Goal: Task Accomplishment & Management: Use online tool/utility

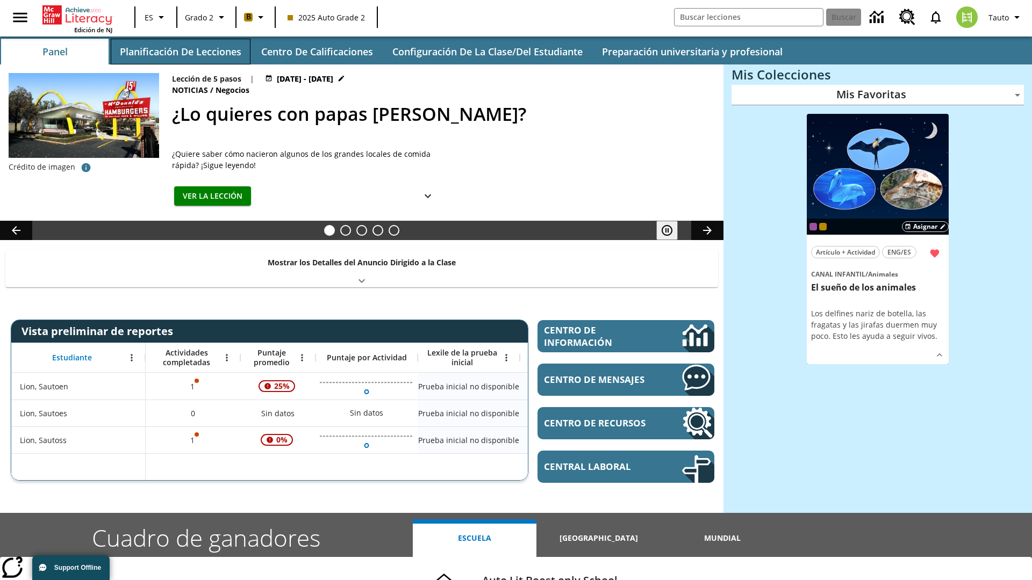
click at [180, 52] on button "Planificación de lecciones" at bounding box center [181, 52] width 140 height 26
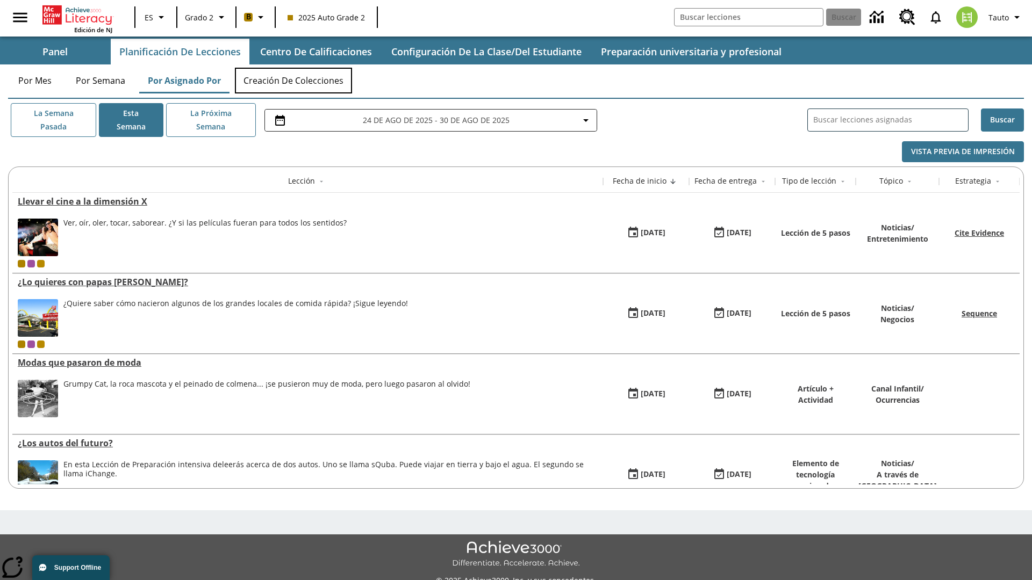
click at [293, 81] on button "Creación de colecciones" at bounding box center [293, 81] width 117 height 26
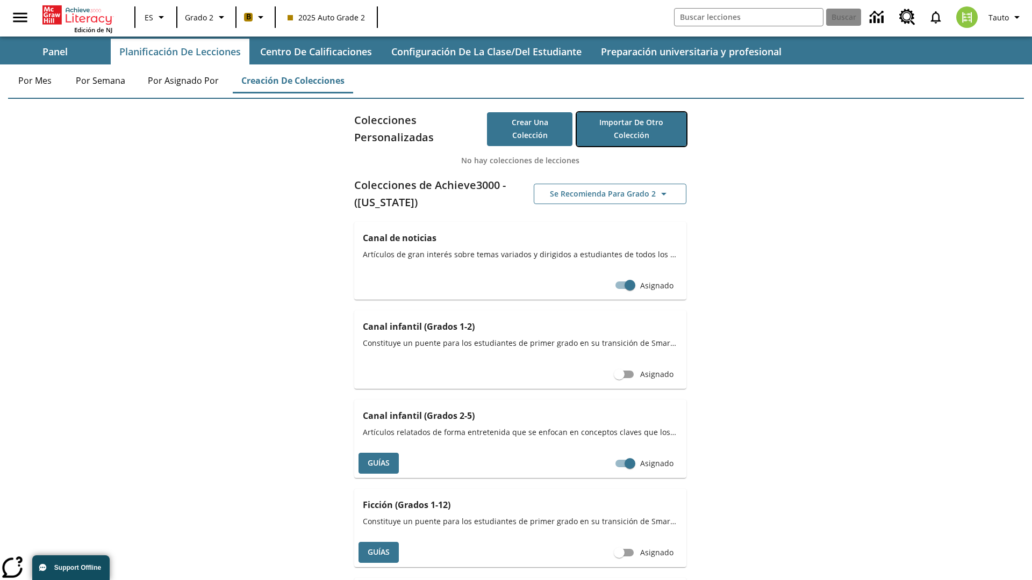
click at [631, 129] on button "Importar de otro Colección" at bounding box center [632, 129] width 110 height 34
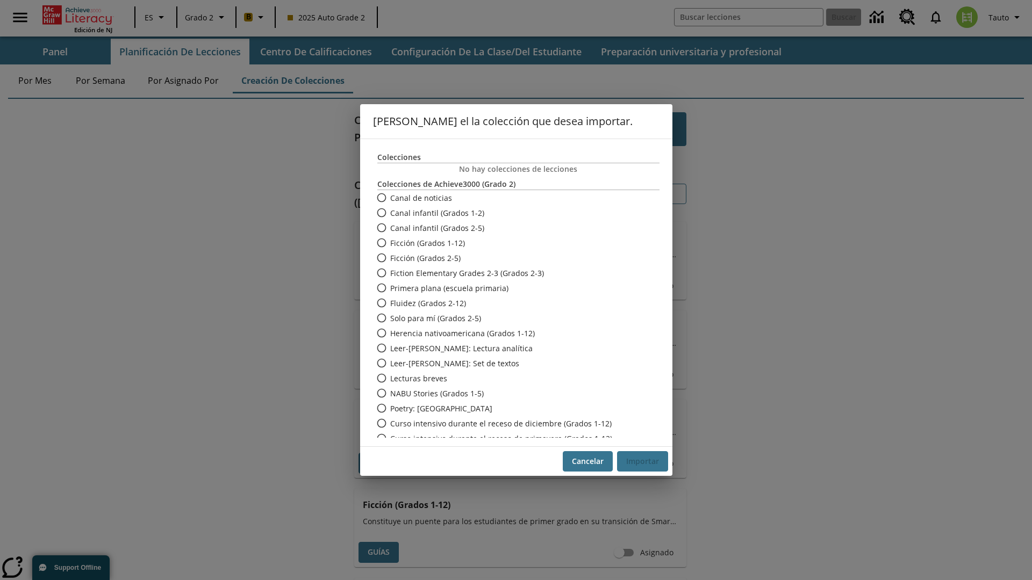
click at [511, 273] on span "Fiction Elementary Grades 2-3 (Grados 2-3)" at bounding box center [467, 273] width 154 height 11
click at [390, 273] on input "Fiction Elementary Grades 2-3 (Grados 2-3)" at bounding box center [380, 272] width 19 height 15
radio input "true"
click at [642, 462] on button "Importar" at bounding box center [642, 461] width 51 height 21
